Goal: Task Accomplishment & Management: Manage account settings

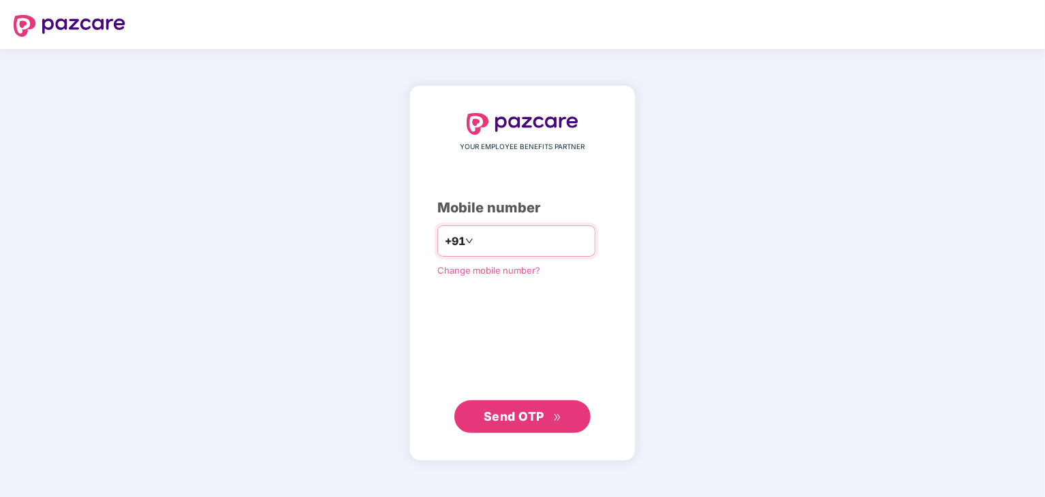
click at [480, 235] on input "number" at bounding box center [532, 241] width 112 height 22
type input "**********"
click at [529, 420] on span "Send OTP" at bounding box center [514, 416] width 61 height 14
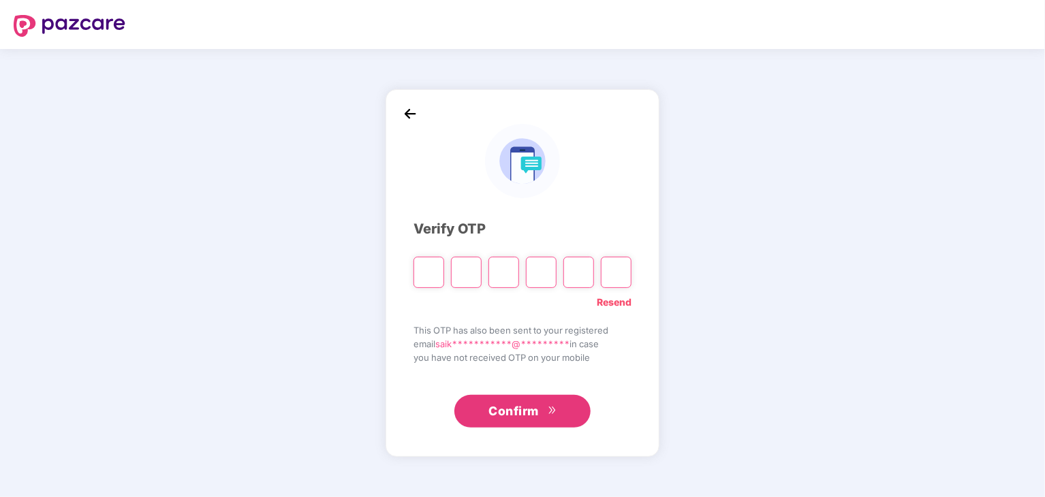
type input "*"
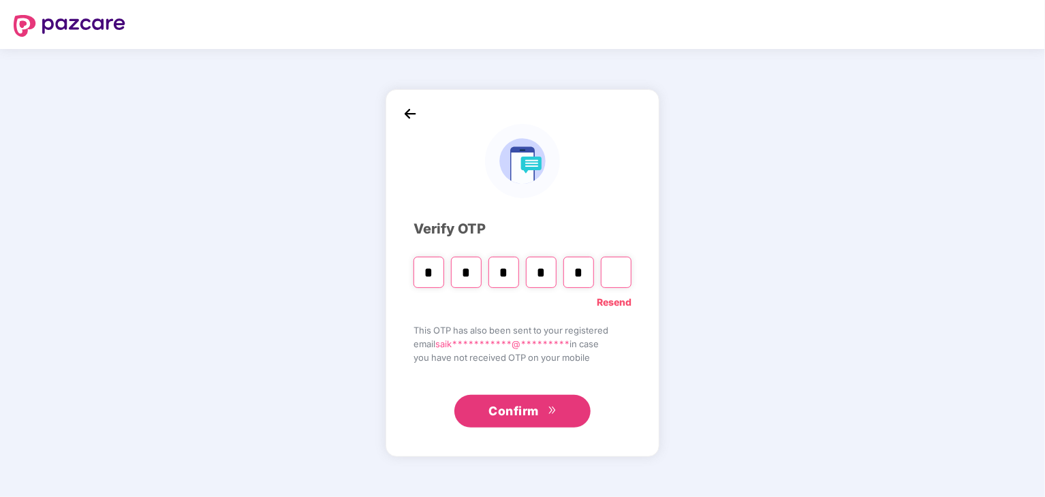
type input "*"
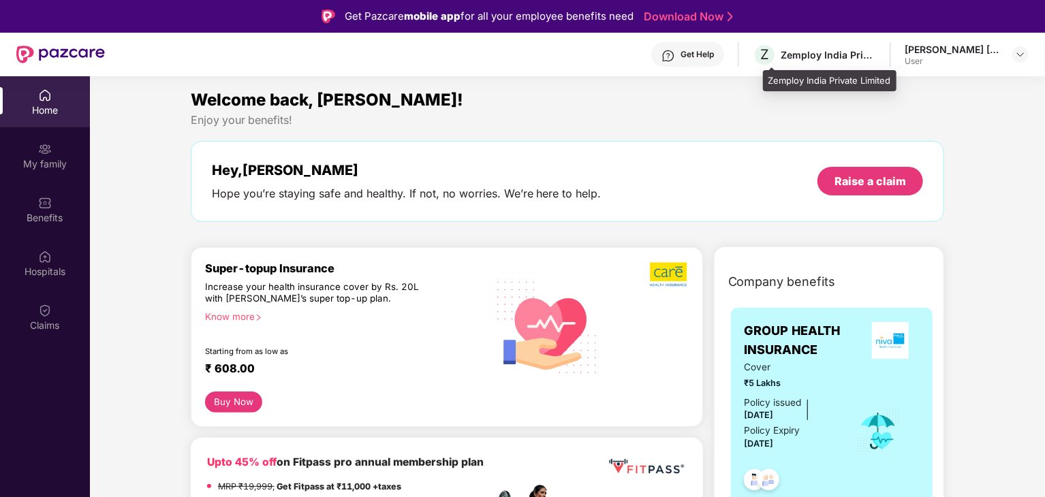
click at [849, 58] on div "Zemploy India Private Limited" at bounding box center [828, 54] width 95 height 13
click at [891, 48] on div "Get Help Z Zemploy India Private Limited [PERSON_NAME] [PERSON_NAME] User" at bounding box center [567, 55] width 924 height 44
click at [1018, 55] on img at bounding box center [1020, 54] width 11 height 11
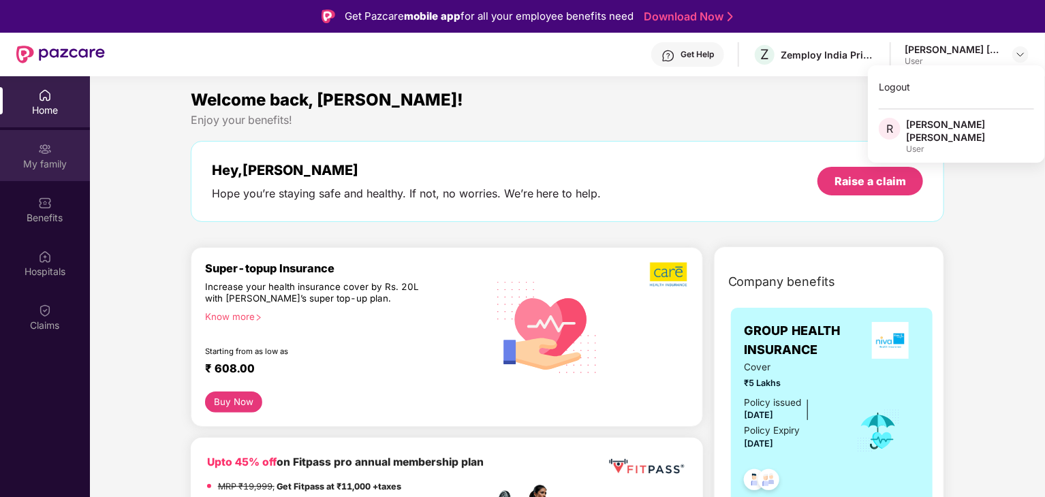
click at [44, 153] on img at bounding box center [45, 149] width 14 height 14
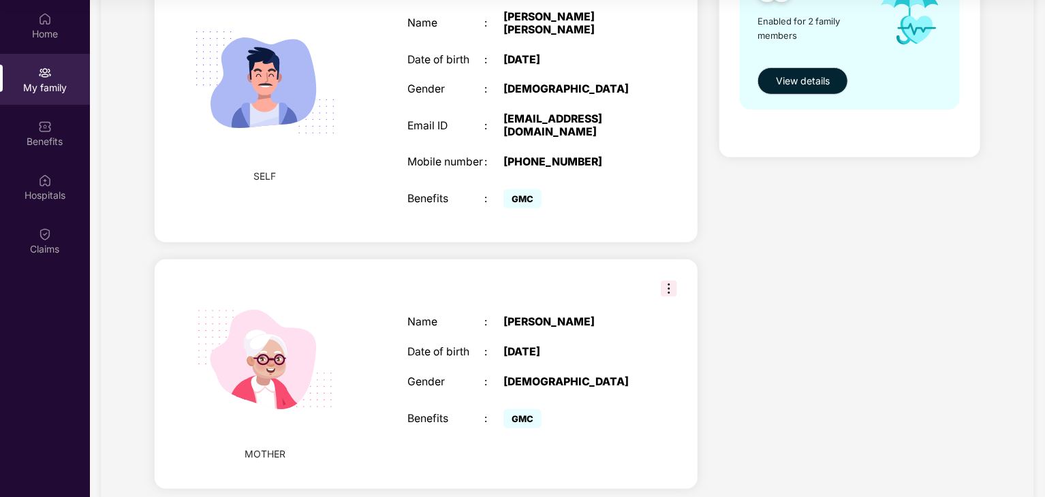
scroll to position [294, 0]
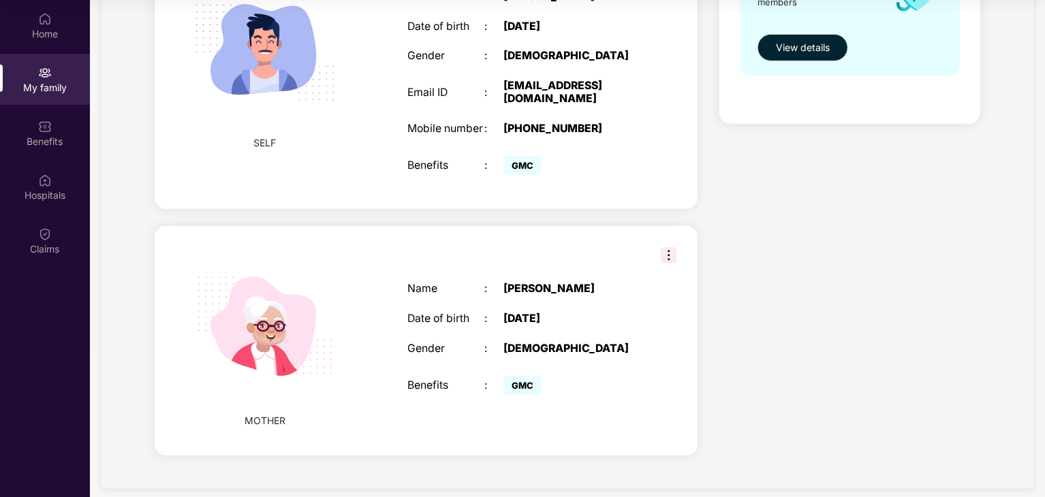
click at [398, 398] on div "Name : [PERSON_NAME] Date of birth : [DEMOGRAPHIC_DATA] Gender : [DEMOGRAPHIC_D…" at bounding box center [523, 341] width 258 height 150
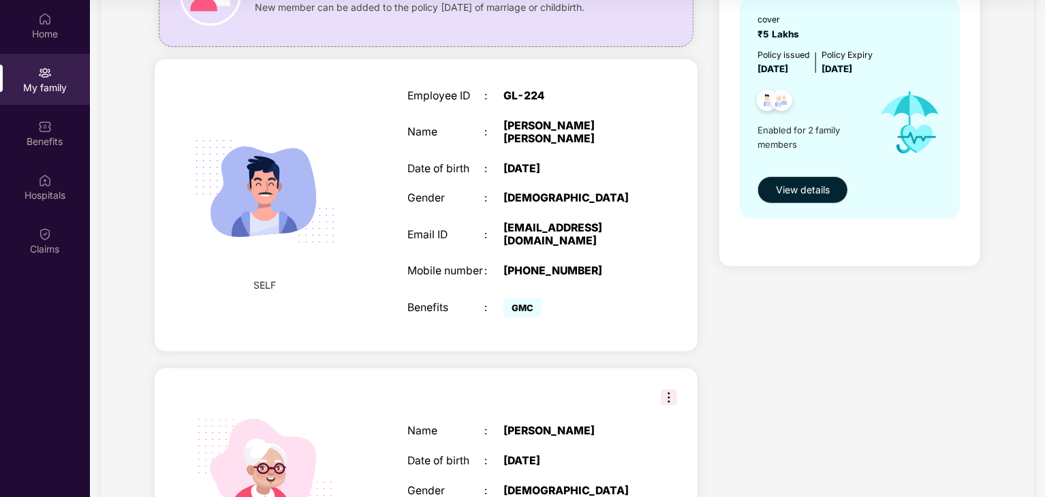
scroll to position [0, 0]
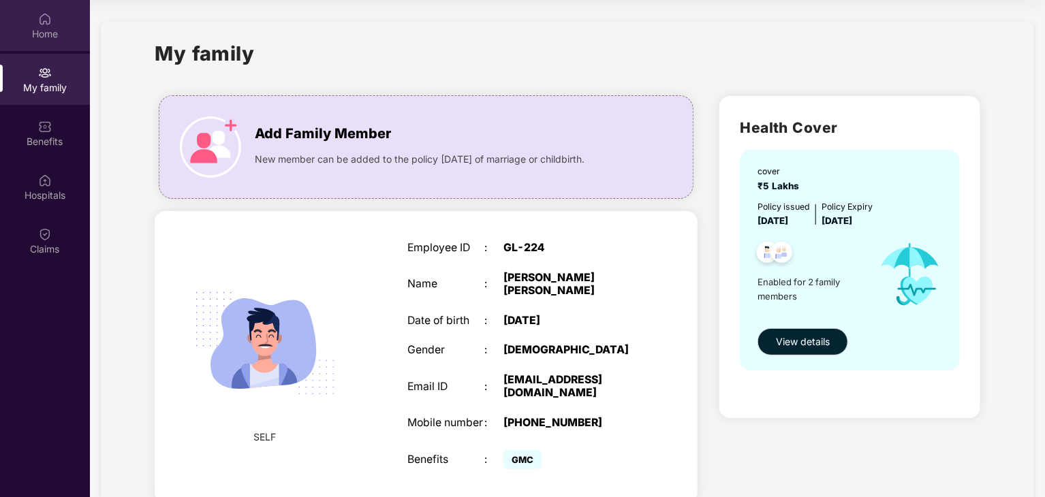
click at [40, 31] on div "Home" at bounding box center [45, 34] width 90 height 14
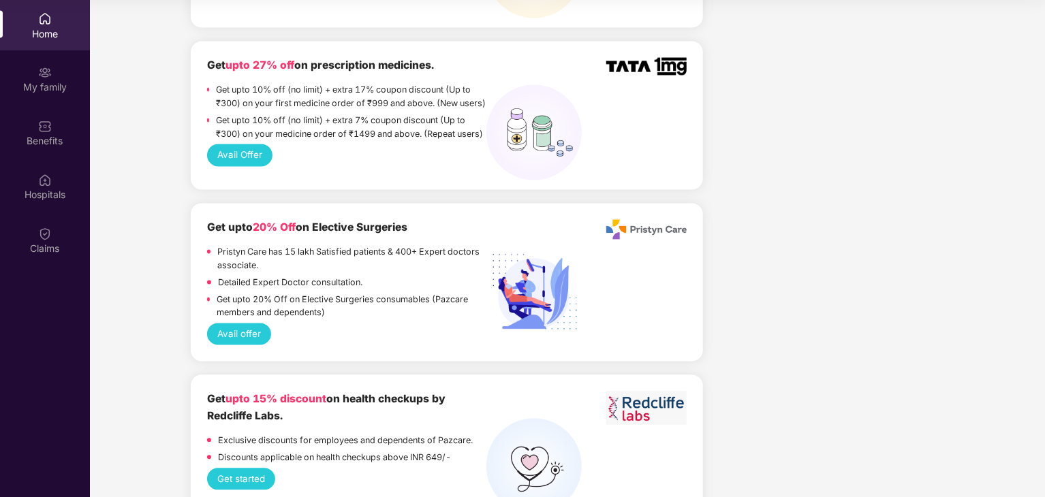
scroll to position [1025, 0]
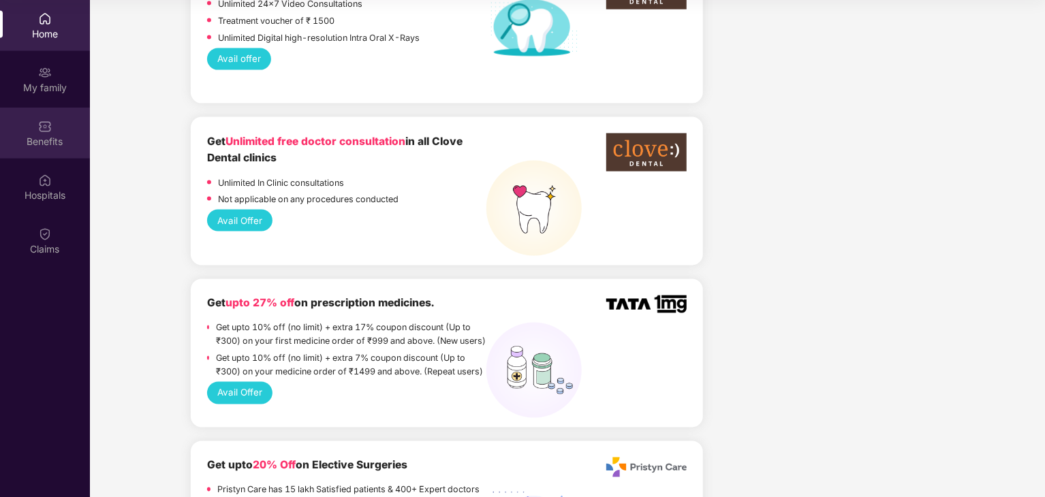
click at [52, 145] on div "Benefits" at bounding box center [45, 142] width 90 height 14
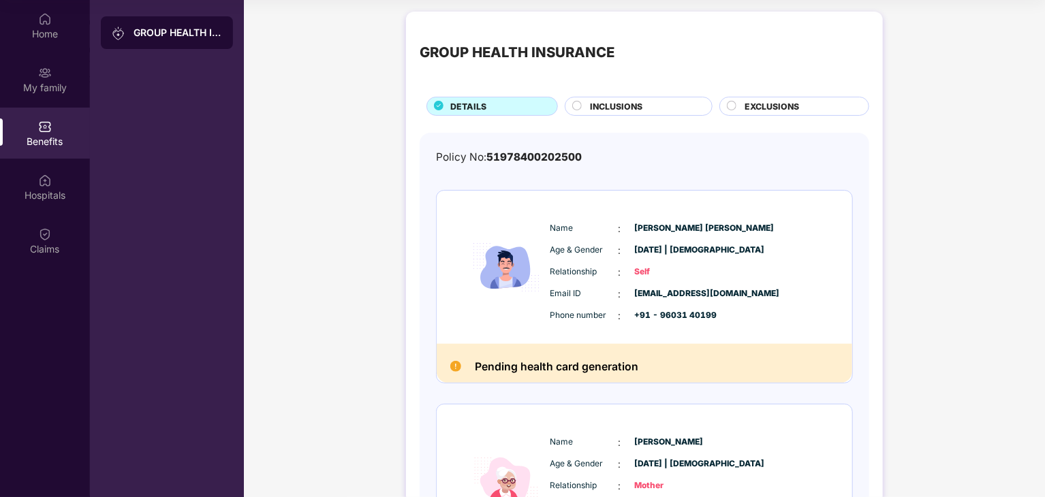
scroll to position [0, 0]
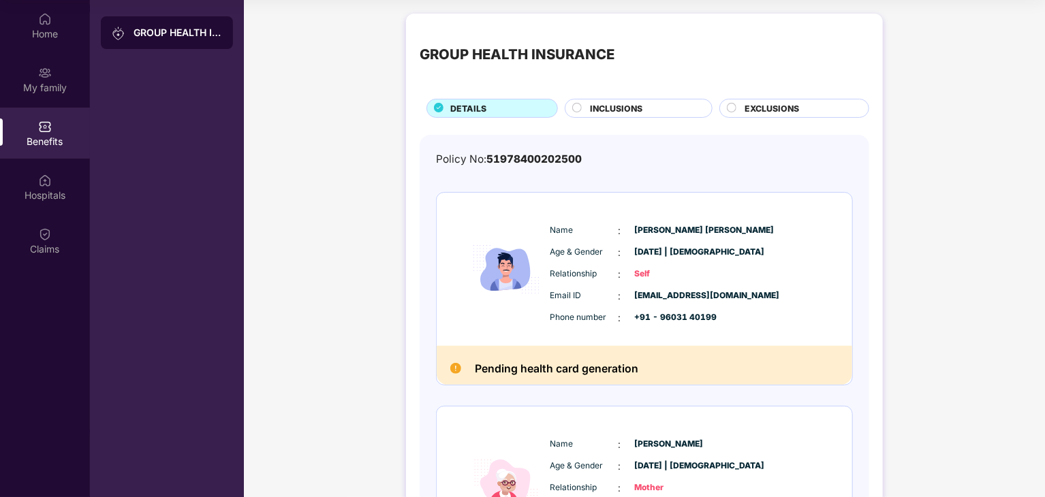
click at [656, 103] on div "INCLUSIONS" at bounding box center [644, 109] width 122 height 15
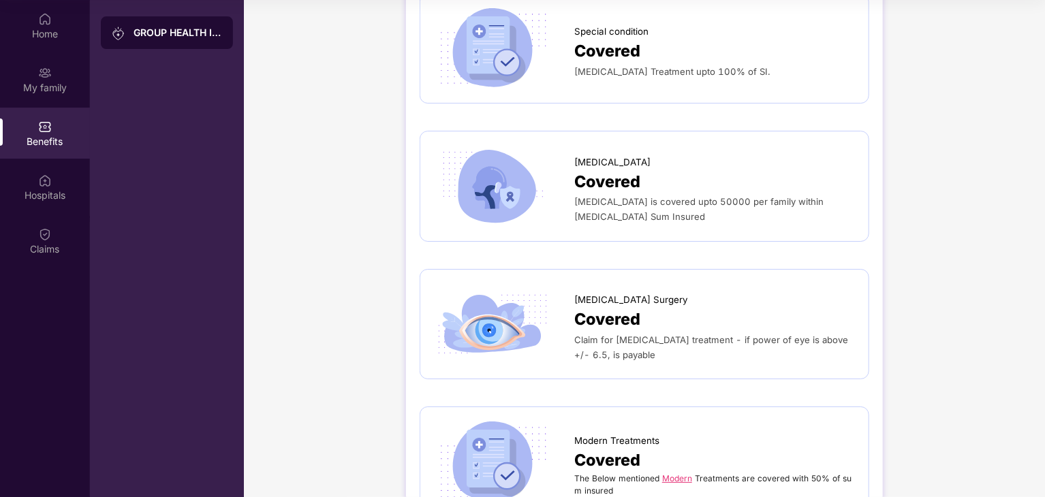
scroll to position [2328, 0]
click at [640, 306] on div "Covered" at bounding box center [714, 318] width 281 height 25
click at [521, 309] on img at bounding box center [493, 323] width 118 height 82
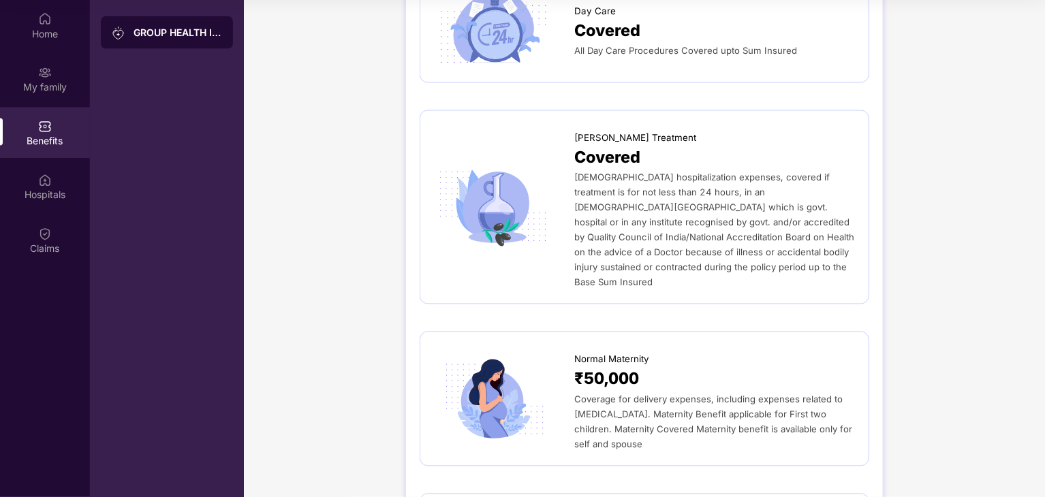
scroll to position [1201, 0]
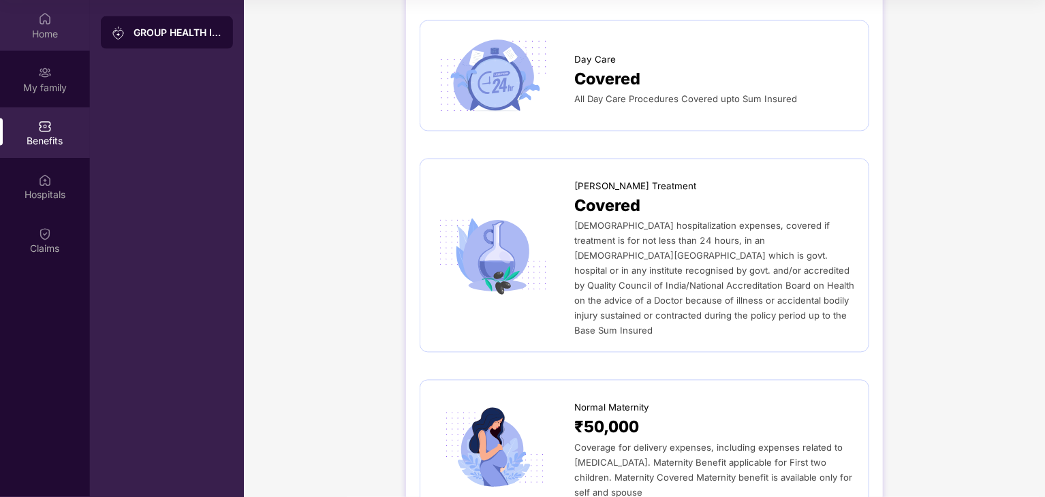
click at [51, 28] on div "Home" at bounding box center [45, 34] width 90 height 14
